Goal: Use online tool/utility: Utilize a website feature to perform a specific function

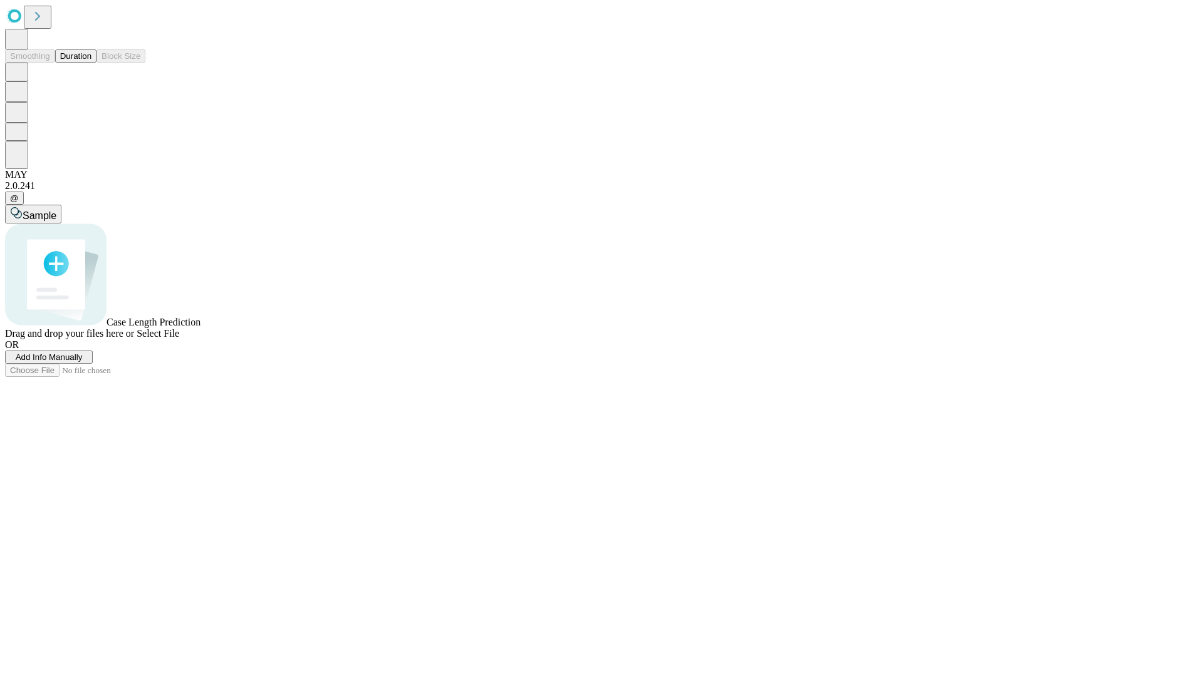
click at [83, 362] on span "Add Info Manually" at bounding box center [49, 357] width 67 height 9
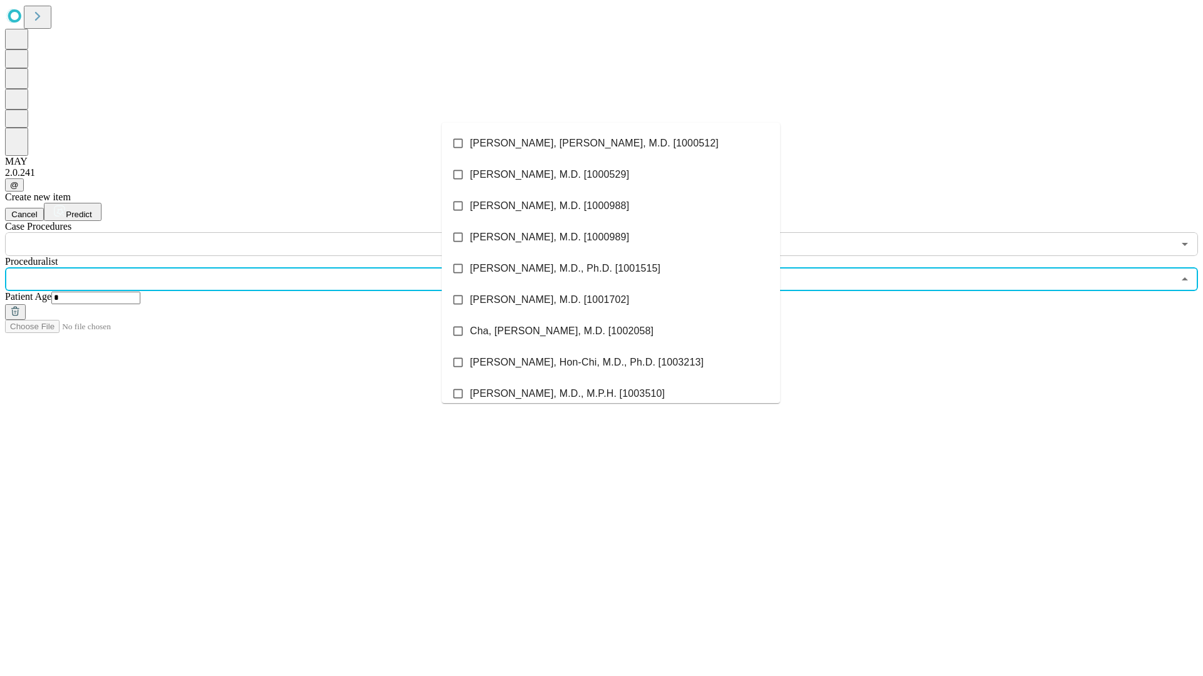
click at [611, 143] on li "[PERSON_NAME], [PERSON_NAME], M.D. [1000512]" at bounding box center [611, 143] width 338 height 31
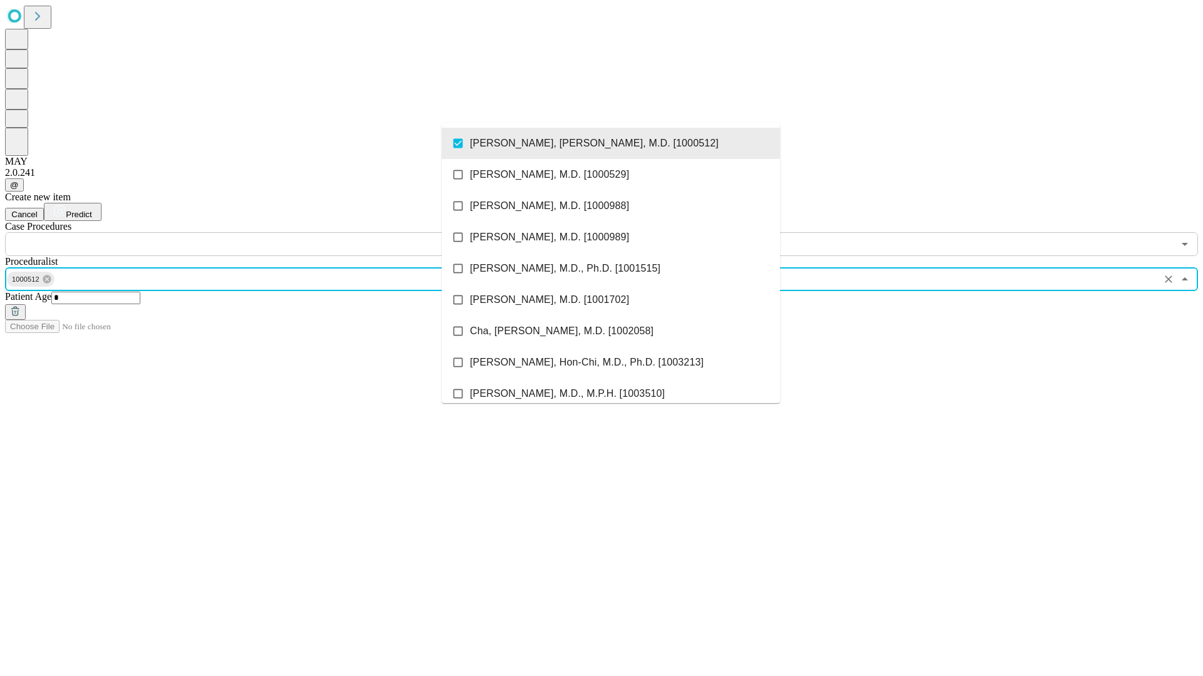
click at [263, 232] on input "text" at bounding box center [589, 244] width 1168 height 24
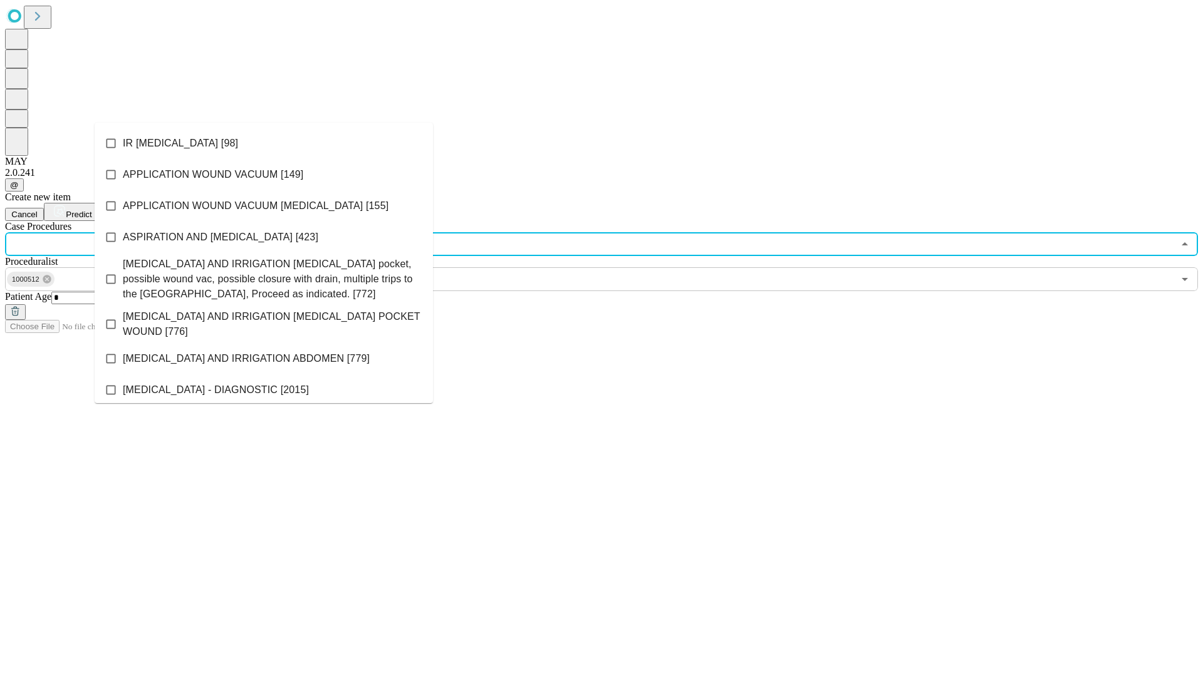
click at [264, 143] on li "IR [MEDICAL_DATA] [98]" at bounding box center [264, 143] width 338 height 31
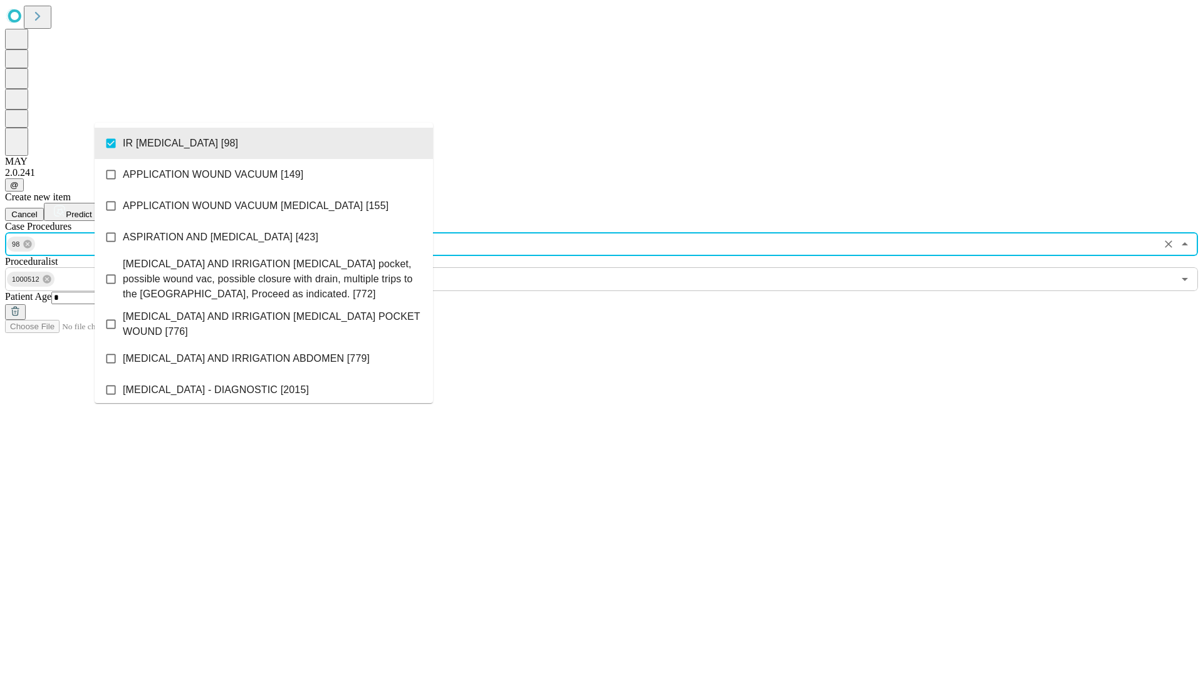
click at [91, 210] on span "Predict" at bounding box center [79, 214] width 26 height 9
